Goal: Transaction & Acquisition: Purchase product/service

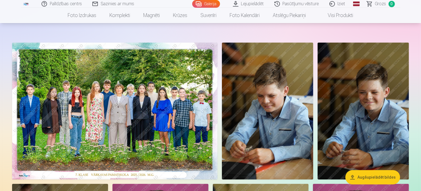
scroll to position [55, 0]
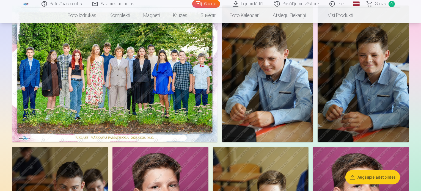
click at [169, 99] on img at bounding box center [115, 74] width 206 height 137
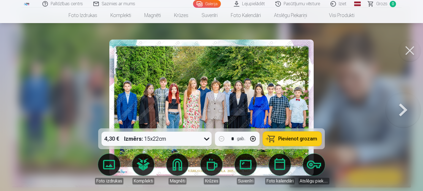
click at [176, 140] on div "4,30 € Izmērs : 15x22cm" at bounding box center [152, 139] width 100 height 14
click at [289, 140] on span "Pievienot grozam" at bounding box center [297, 138] width 39 height 5
click at [411, 48] on button at bounding box center [409, 51] width 22 height 22
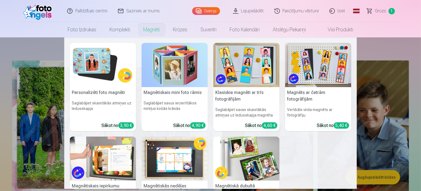
click at [95, 74] on img at bounding box center [103, 65] width 66 height 44
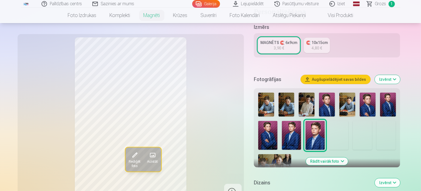
scroll to position [110, 0]
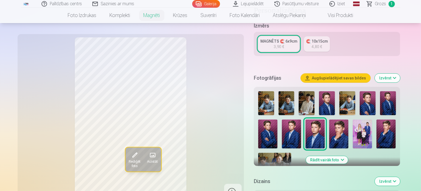
click at [348, 156] on button "Rādīt vairāk foto" at bounding box center [327, 160] width 42 height 8
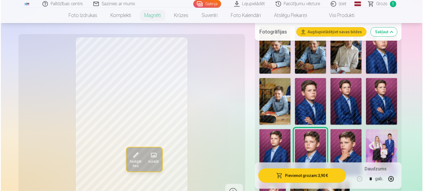
scroll to position [165, 0]
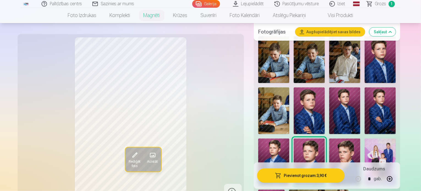
click at [327, 176] on button "Pievienot grozam : 3,90 €" at bounding box center [301, 176] width 88 height 14
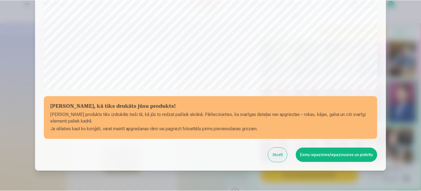
scroll to position [205, 0]
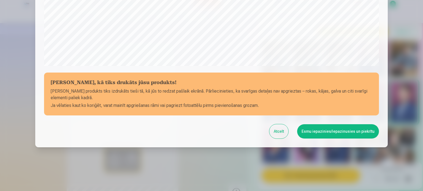
click at [347, 132] on button "Esmu iepazinies/iepazinusies un piekrītu" at bounding box center [338, 131] width 82 height 14
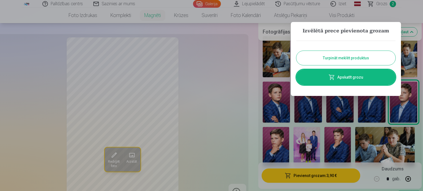
click at [348, 57] on button "Turpināt meklēt produktus" at bounding box center [345, 58] width 99 height 14
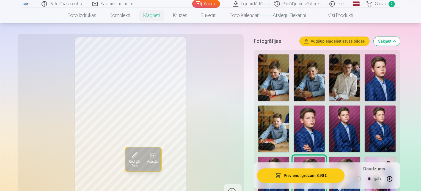
scroll to position [138, 0]
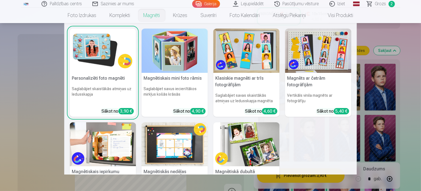
click at [255, 51] on img at bounding box center [247, 51] width 66 height 44
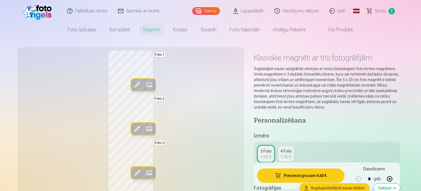
click at [145, 83] on span at bounding box center [149, 85] width 9 height 9
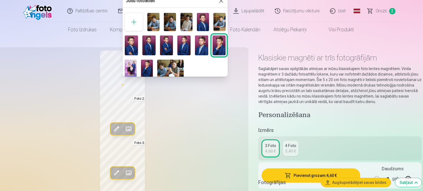
scroll to position [2, 0]
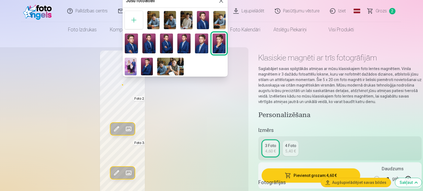
click at [166, 21] on img at bounding box center [170, 20] width 12 height 18
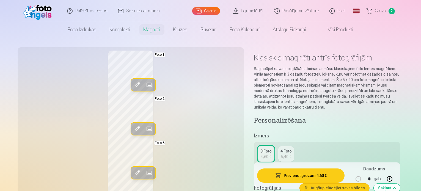
click at [145, 129] on span at bounding box center [149, 129] width 9 height 9
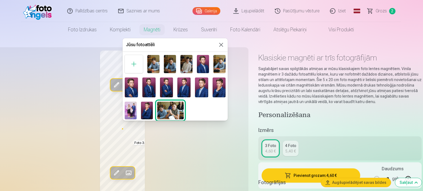
click at [218, 88] on img at bounding box center [218, 88] width 13 height 20
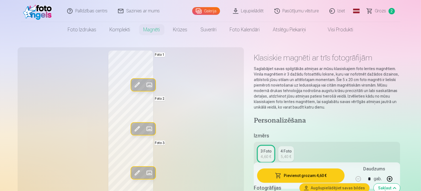
click at [145, 173] on span at bounding box center [149, 173] width 9 height 9
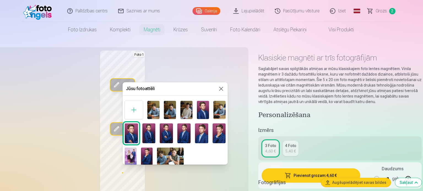
click at [165, 137] on img at bounding box center [166, 134] width 13 height 20
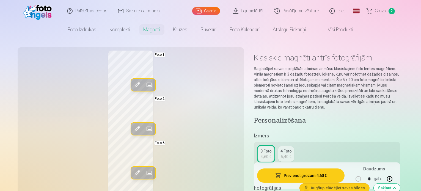
click at [145, 171] on span at bounding box center [149, 173] width 9 height 9
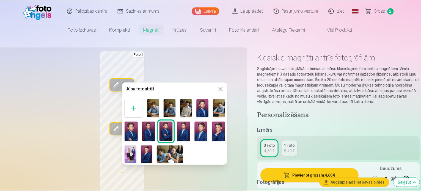
scroll to position [0, 0]
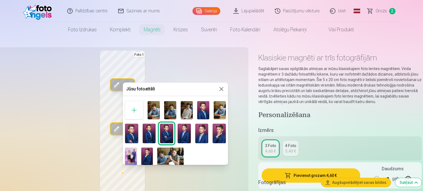
click at [123, 69] on div at bounding box center [211, 95] width 423 height 191
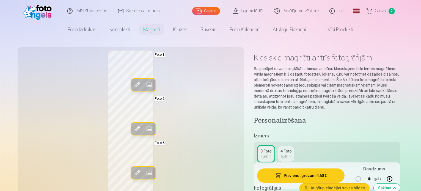
click at [145, 130] on span at bounding box center [149, 129] width 9 height 9
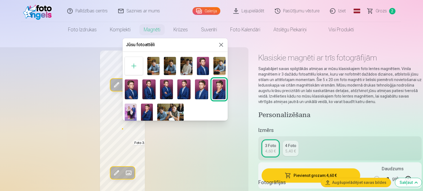
click at [168, 65] on img at bounding box center [170, 66] width 12 height 18
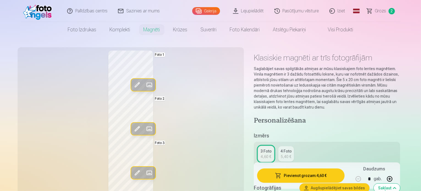
click at [145, 83] on span at bounding box center [149, 85] width 9 height 9
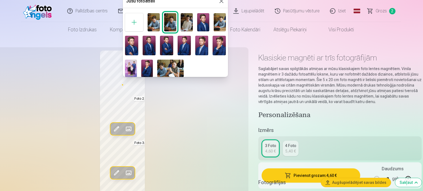
click at [168, 45] on img at bounding box center [166, 46] width 13 height 20
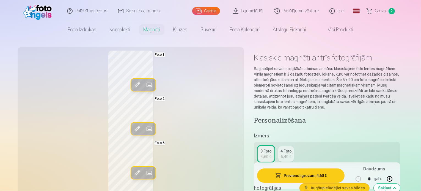
click at [145, 174] on span at bounding box center [149, 173] width 9 height 9
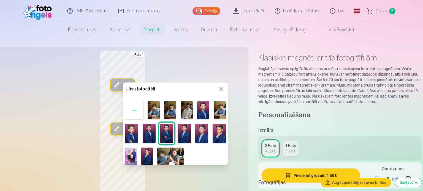
click at [217, 135] on img at bounding box center [218, 134] width 13 height 20
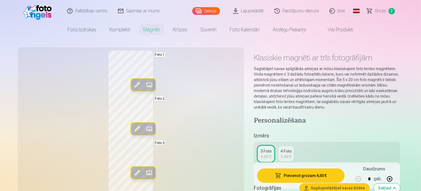
click at [145, 83] on span at bounding box center [149, 85] width 9 height 9
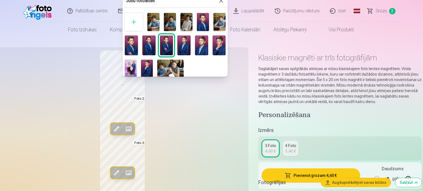
click at [220, 43] on img at bounding box center [218, 45] width 13 height 20
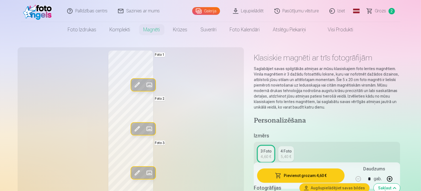
click at [145, 175] on span at bounding box center [149, 173] width 9 height 9
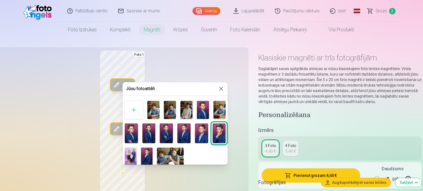
click at [151, 134] on img at bounding box center [148, 134] width 13 height 20
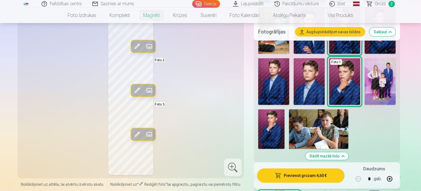
scroll to position [275, 0]
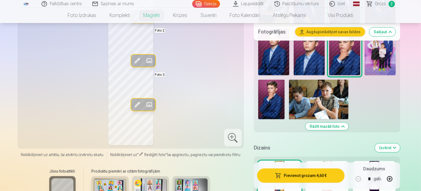
click at [344, 161] on div at bounding box center [327, 178] width 43 height 35
click at [394, 161] on div at bounding box center [374, 178] width 43 height 35
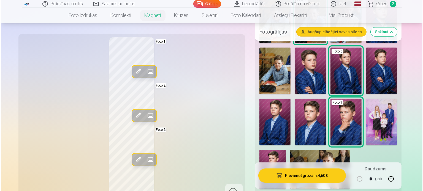
scroll to position [138, 0]
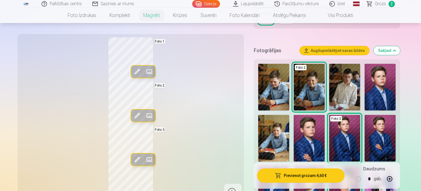
click at [321, 176] on button "Pievienot grozam : 4,60 €" at bounding box center [301, 176] width 88 height 14
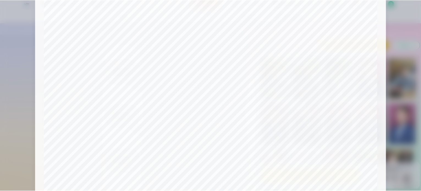
scroll to position [150, 0]
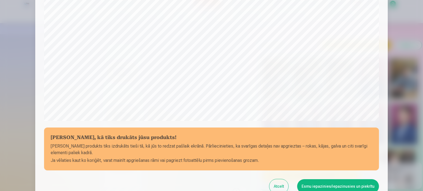
click at [349, 187] on button "Esmu iepazinies/iepazinusies un piekrītu" at bounding box center [338, 186] width 82 height 14
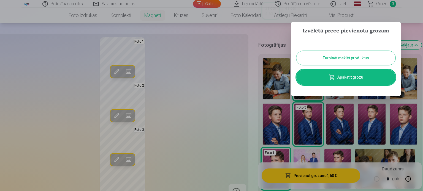
click at [352, 57] on button "Turpināt meklēt produktus" at bounding box center [345, 58] width 99 height 14
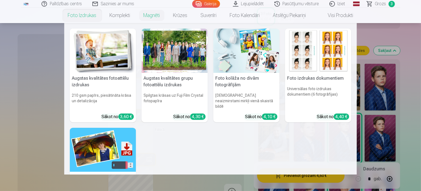
click at [312, 67] on img at bounding box center [318, 51] width 66 height 44
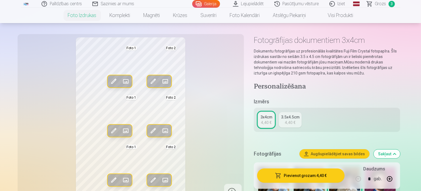
scroll to position [28, 0]
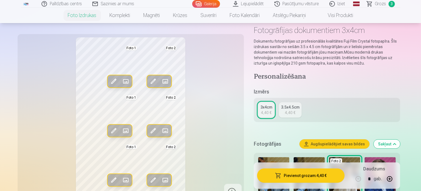
click at [121, 81] on span at bounding box center [125, 81] width 9 height 9
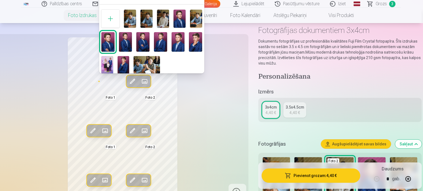
click at [176, 18] on img at bounding box center [179, 19] width 12 height 18
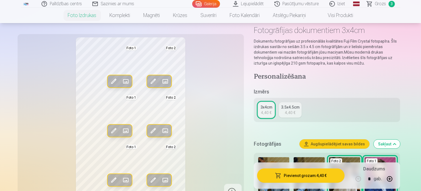
click at [161, 80] on span at bounding box center [165, 81] width 9 height 9
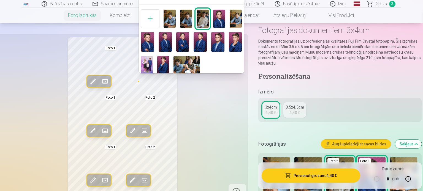
click at [222, 39] on img at bounding box center [217, 42] width 13 height 20
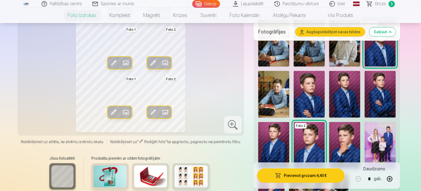
scroll to position [138, 0]
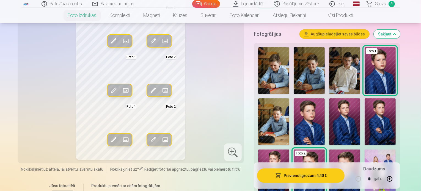
click at [121, 135] on span at bounding box center [125, 139] width 9 height 9
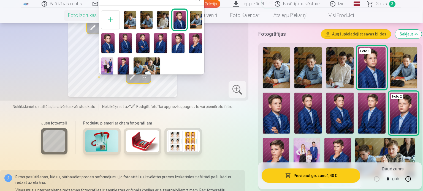
click at [123, 45] on img at bounding box center [125, 43] width 13 height 20
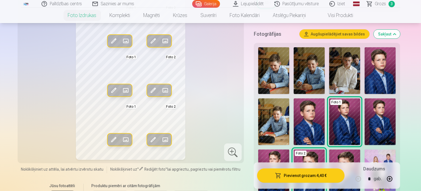
scroll to position [110, 0]
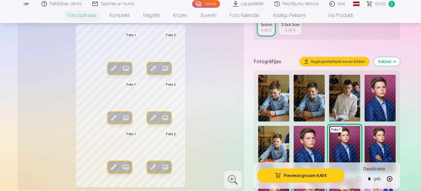
click at [121, 163] on span at bounding box center [125, 167] width 9 height 9
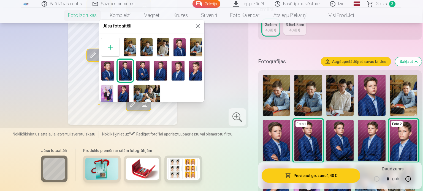
click at [374, 143] on div at bounding box center [211, 95] width 423 height 191
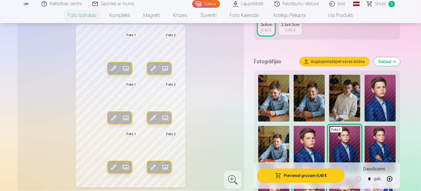
click at [121, 163] on span at bounding box center [125, 167] width 9 height 9
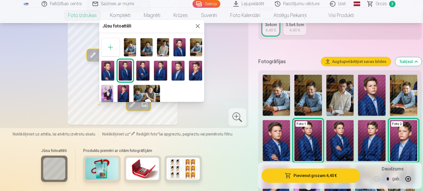
click at [160, 72] on img at bounding box center [160, 71] width 13 height 20
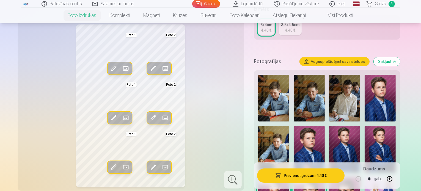
click at [323, 176] on button "Pievienot grozam : 4,40 €" at bounding box center [301, 176] width 88 height 14
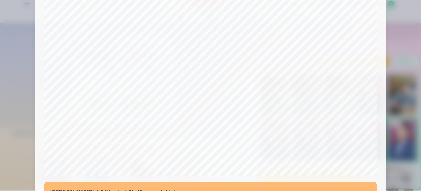
scroll to position [177, 0]
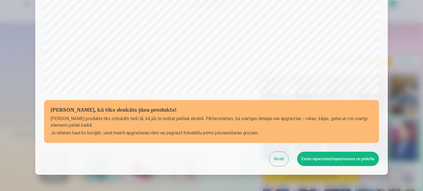
click at [341, 158] on button "Esmu iepazinies/iepazinusies un piekrītu" at bounding box center [338, 159] width 82 height 14
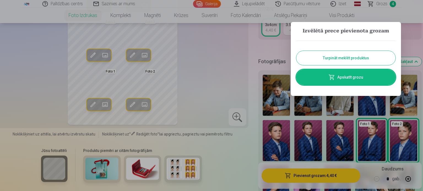
click at [346, 76] on link "Apskatīt grozu" at bounding box center [345, 77] width 99 height 15
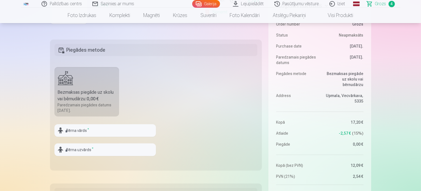
scroll to position [138, 0]
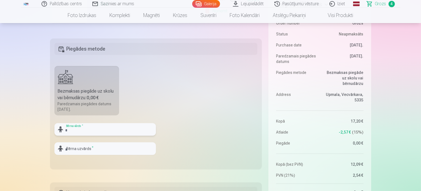
click at [99, 127] on input "text" at bounding box center [105, 129] width 102 height 13
type input "******"
click at [110, 151] on input "text" at bounding box center [105, 149] width 102 height 13
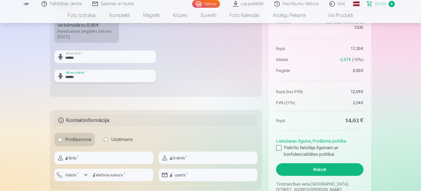
scroll to position [220, 0]
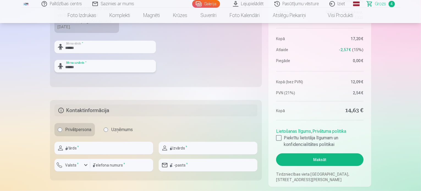
type input "******"
click at [93, 149] on input "text" at bounding box center [103, 148] width 99 height 13
type input "*****"
click at [175, 147] on input "text" at bounding box center [208, 148] width 99 height 13
type input "*****"
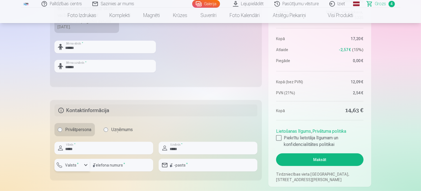
click at [86, 168] on div "button" at bounding box center [86, 165] width 7 height 7
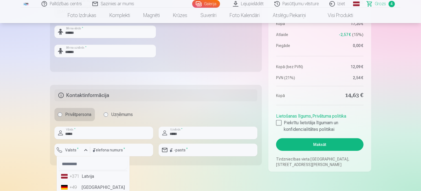
scroll to position [248, 0]
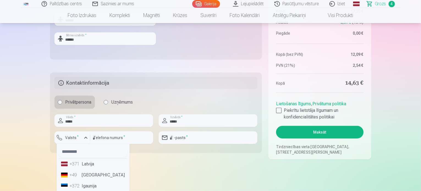
click at [87, 163] on li "+371 Latvija" at bounding box center [93, 164] width 69 height 11
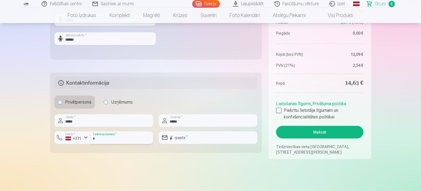
click at [112, 141] on input "number" at bounding box center [121, 138] width 63 height 13
type input "********"
click at [194, 137] on input "email" at bounding box center [208, 138] width 99 height 13
type input "**********"
click at [72, 122] on input "*****" at bounding box center [103, 120] width 99 height 13
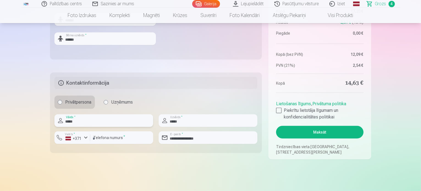
click at [78, 121] on input "*****" at bounding box center [103, 120] width 99 height 13
click at [176, 123] on input "*****" at bounding box center [208, 120] width 99 height 13
click at [180, 123] on input "*****" at bounding box center [208, 120] width 99 height 13
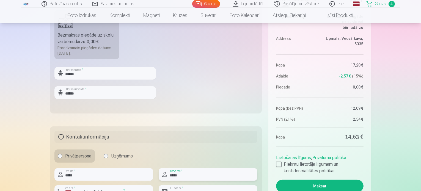
scroll to position [193, 0]
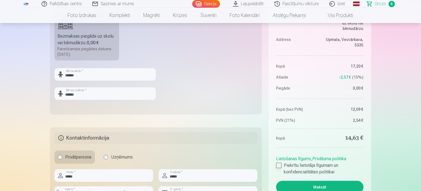
click at [282, 168] on label "Piekrītu lietotāja līgumam un konfidencialitātes politikai" at bounding box center [319, 168] width 87 height 13
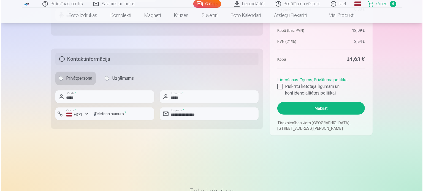
scroll to position [275, 0]
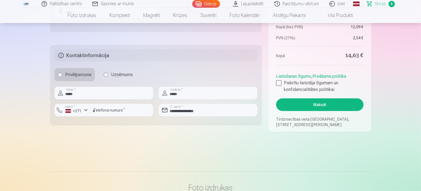
click at [320, 107] on button "Maksāt" at bounding box center [319, 105] width 87 height 13
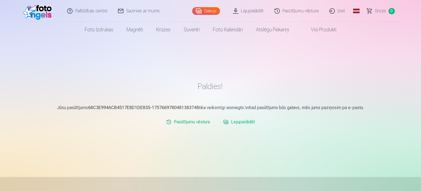
click at [343, 13] on link "Iziet" at bounding box center [338, 11] width 26 height 22
